Goal: Complete application form

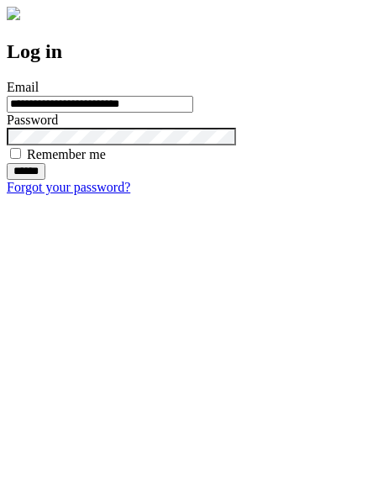
type input "**********"
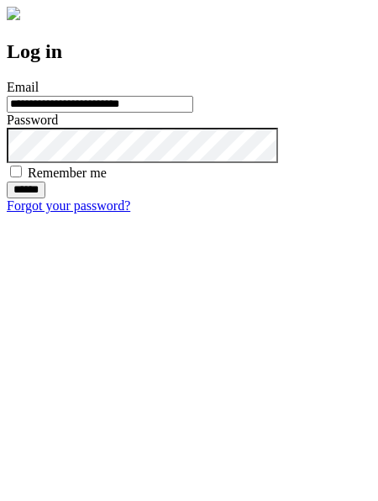
click at [45, 198] on input "******" at bounding box center [26, 190] width 39 height 17
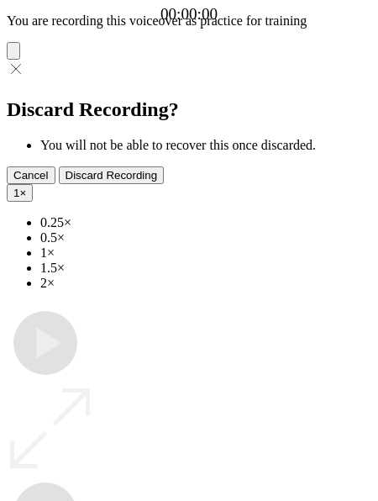
type input "**********"
